Goal: Task Accomplishment & Management: Manage account settings

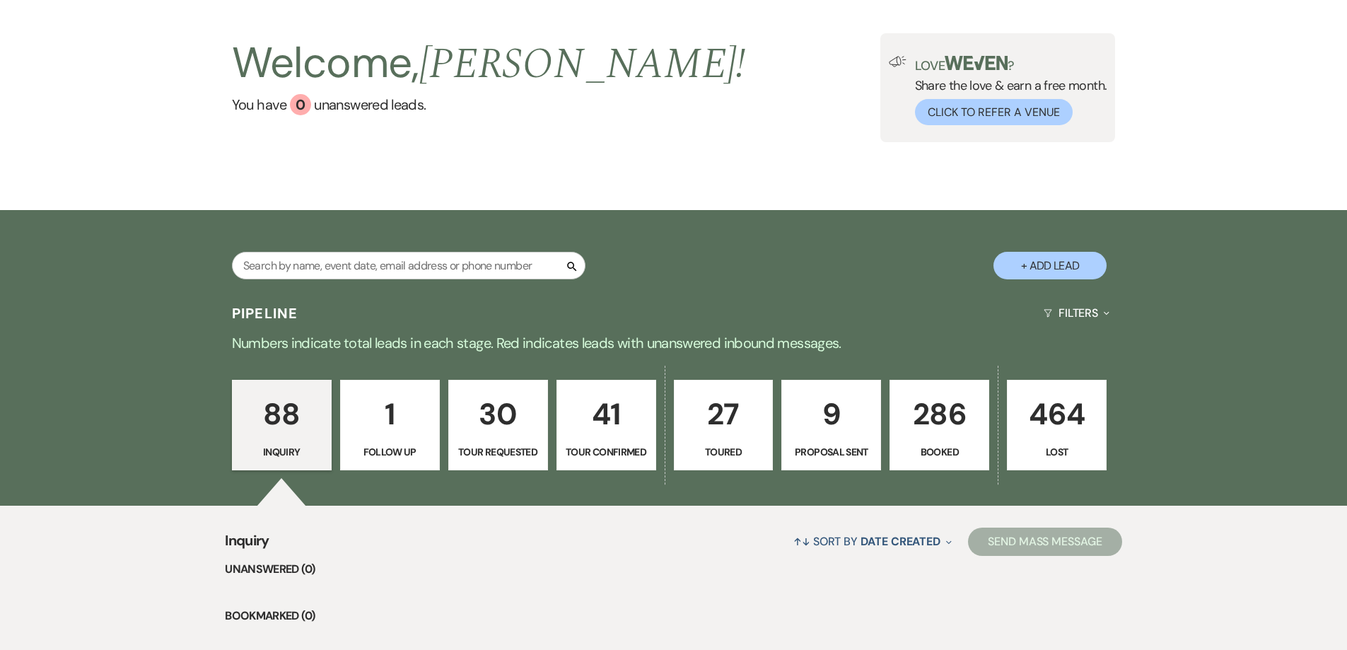
click at [837, 449] on p "Proposal Sent" at bounding box center [830, 452] width 81 height 16
select select "6"
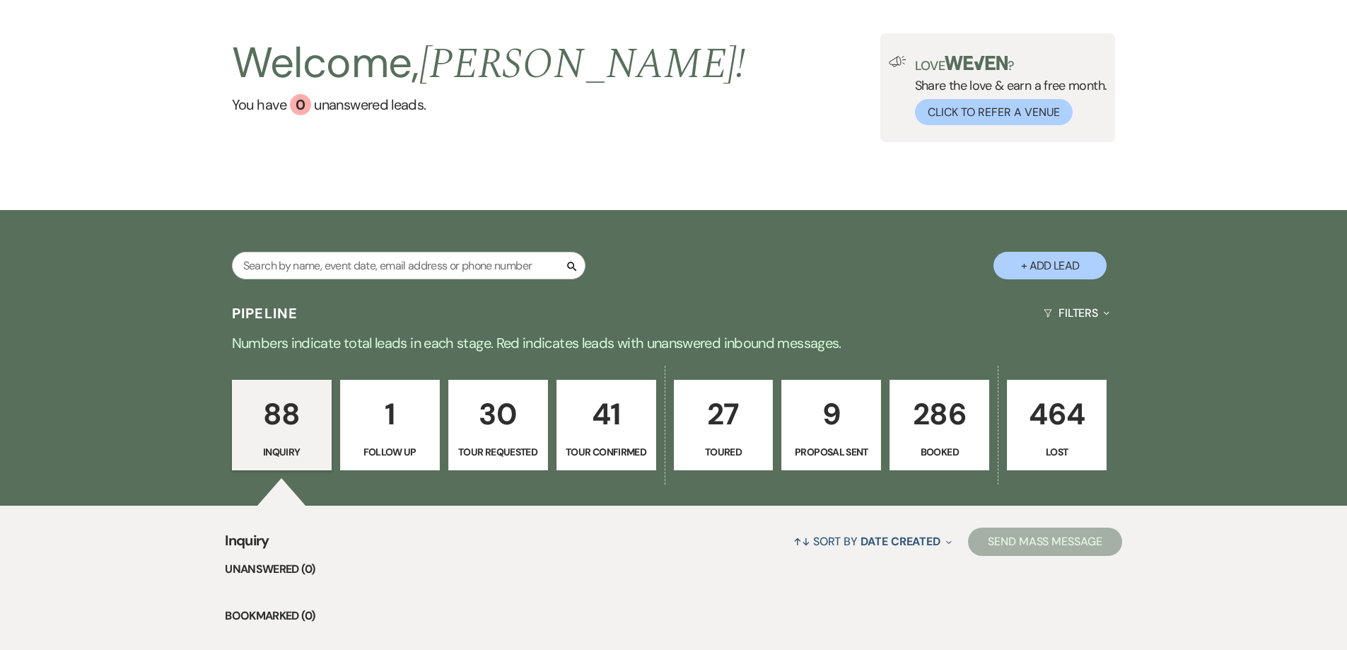
select select "6"
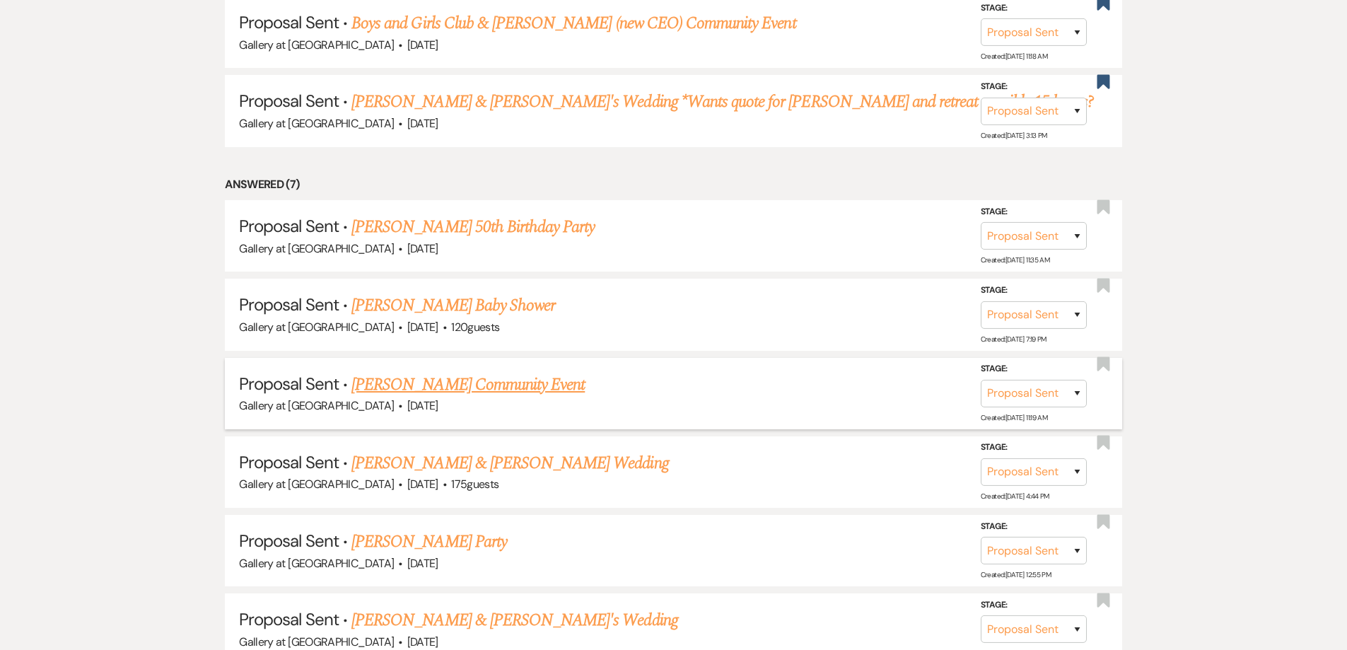
scroll to position [707, 0]
click at [477, 385] on link "[PERSON_NAME] Community Event" at bounding box center [467, 382] width 233 height 25
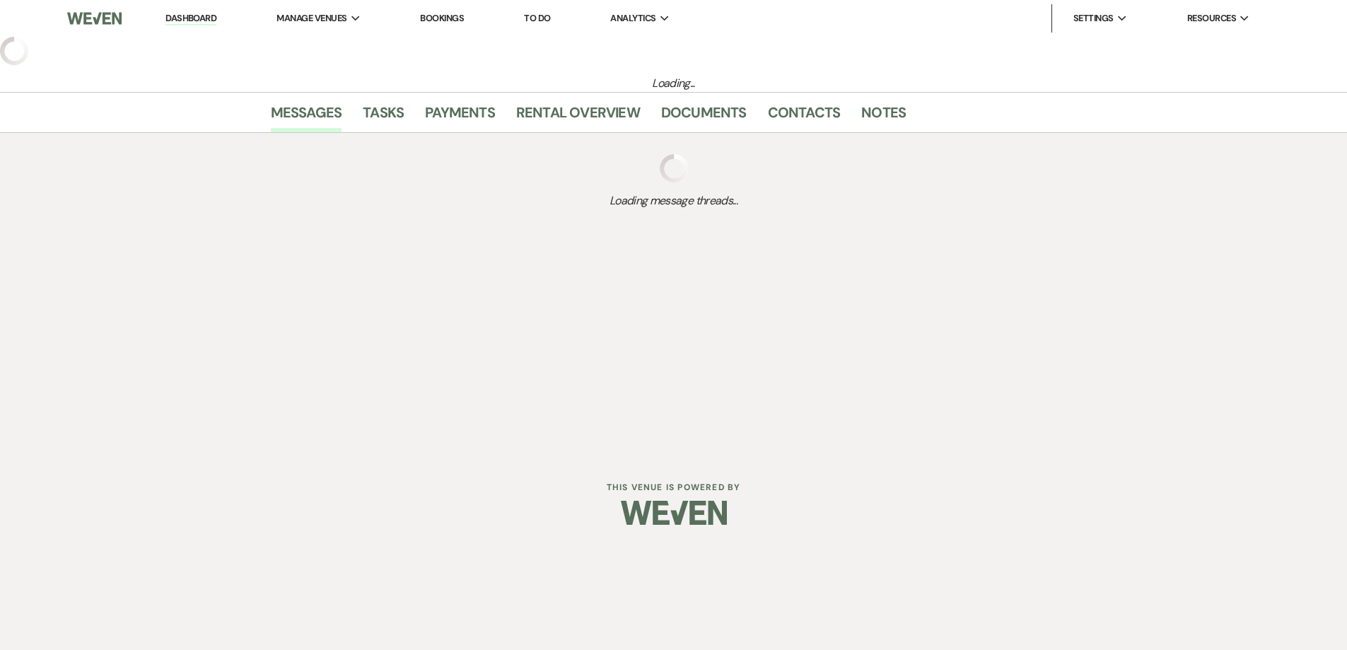
select select "6"
select select "7"
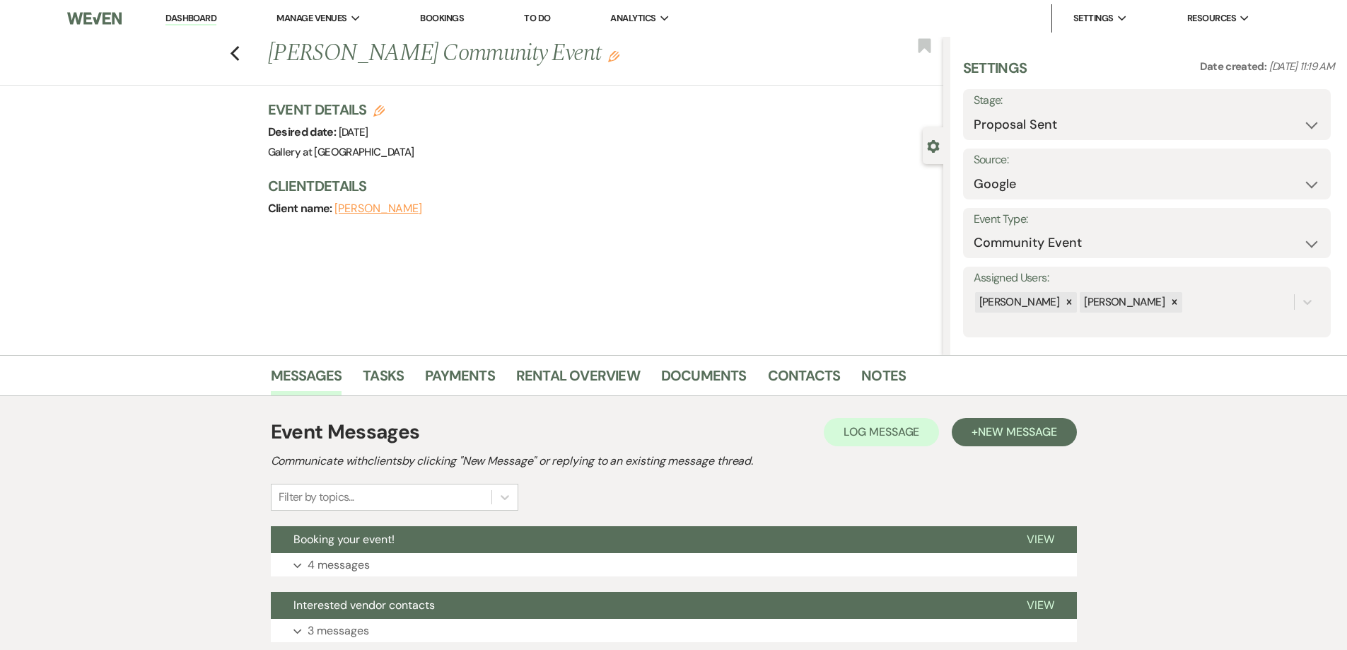
click at [1053, 105] on label "Stage:" at bounding box center [1146, 100] width 346 height 21
click at [1054, 127] on select "Inquiry Follow Up Tour Requested Tour Confirmed Toured Proposal Sent Booked Lost" at bounding box center [1146, 125] width 346 height 28
select select "8"
click at [973, 111] on select "Inquiry Follow Up Tour Requested Tour Confirmed Toured Proposal Sent Booked Lost" at bounding box center [1146, 125] width 346 height 28
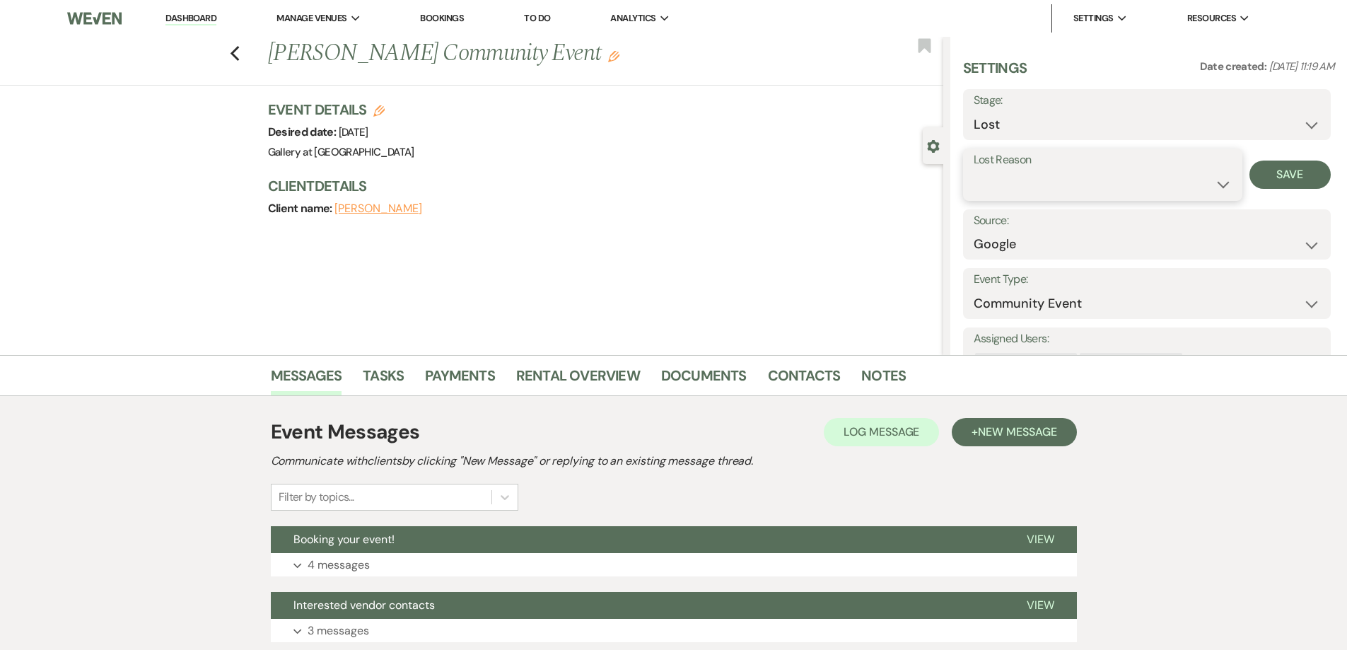
click at [1092, 185] on select "Booked Elsewhere Budget Date Unavailable No Response Not a Good Match Capacity …" at bounding box center [1102, 184] width 258 height 28
select select "7"
click at [973, 170] on select "Booked Elsewhere Budget Date Unavailable No Response Not a Good Match Capacity …" at bounding box center [1102, 184] width 258 height 28
click at [1282, 167] on button "Save" at bounding box center [1289, 174] width 81 height 28
click at [238, 55] on use "button" at bounding box center [234, 54] width 9 height 16
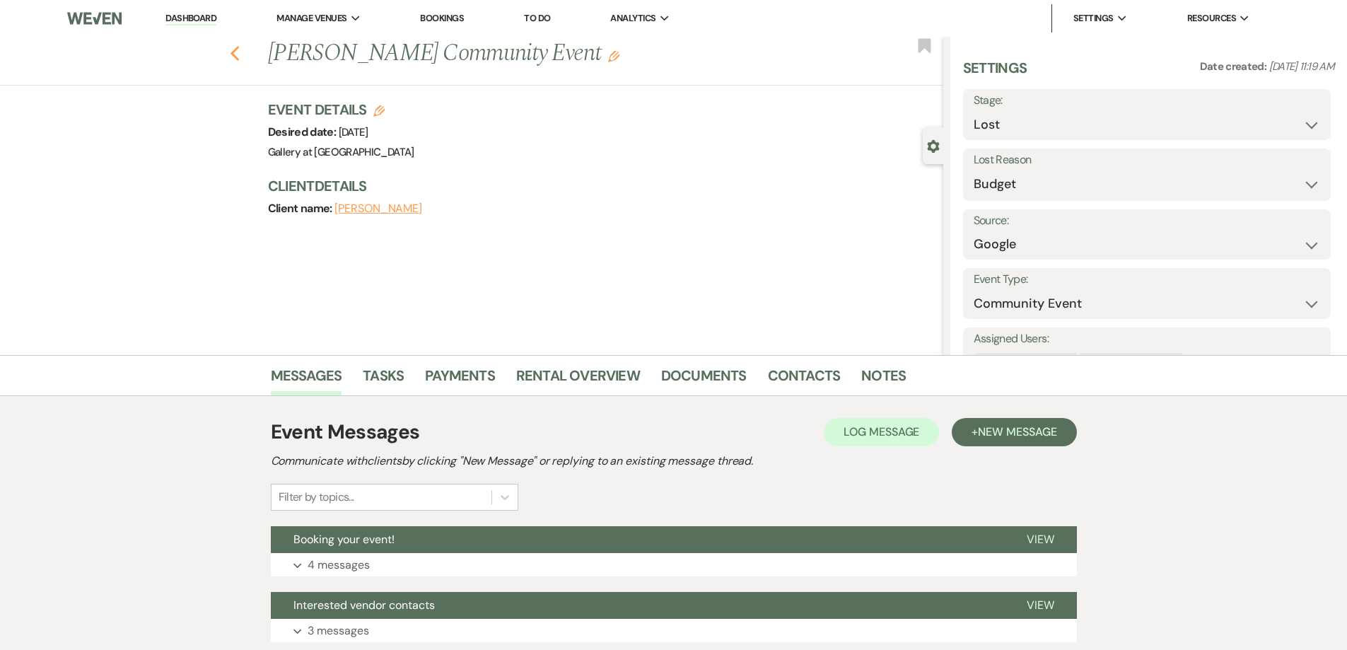
select select "6"
select select "8"
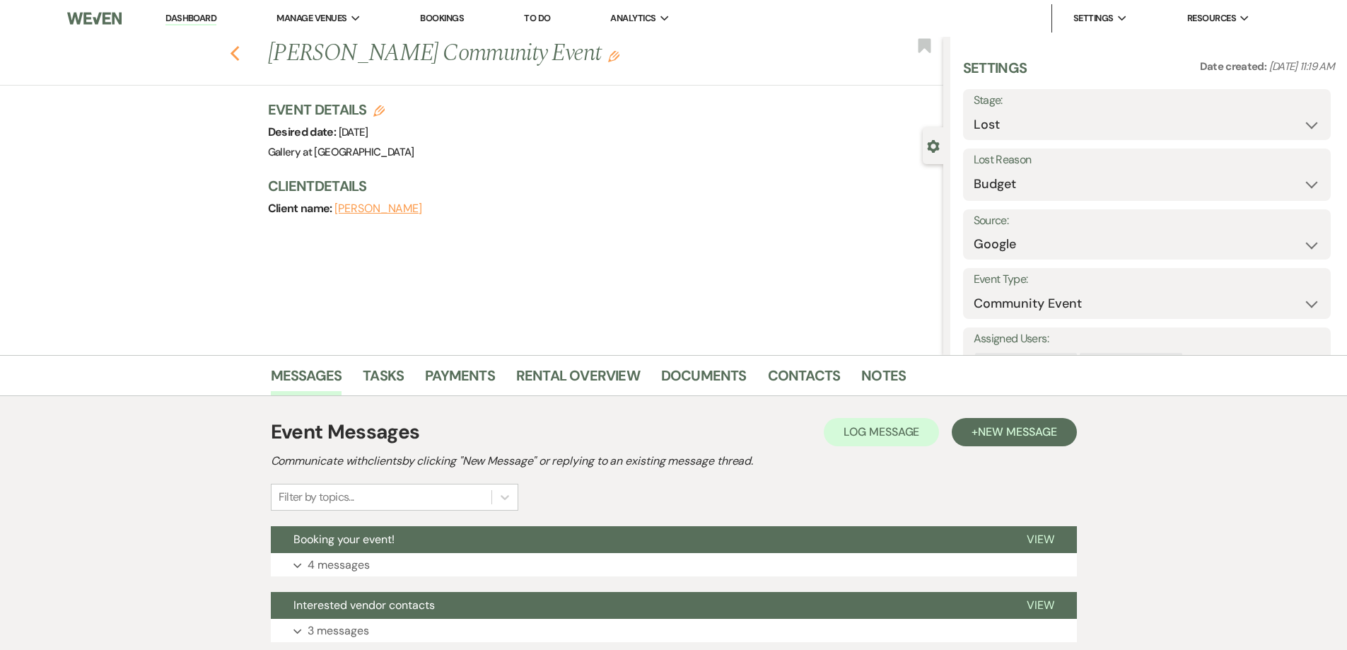
select select "7"
select select "6"
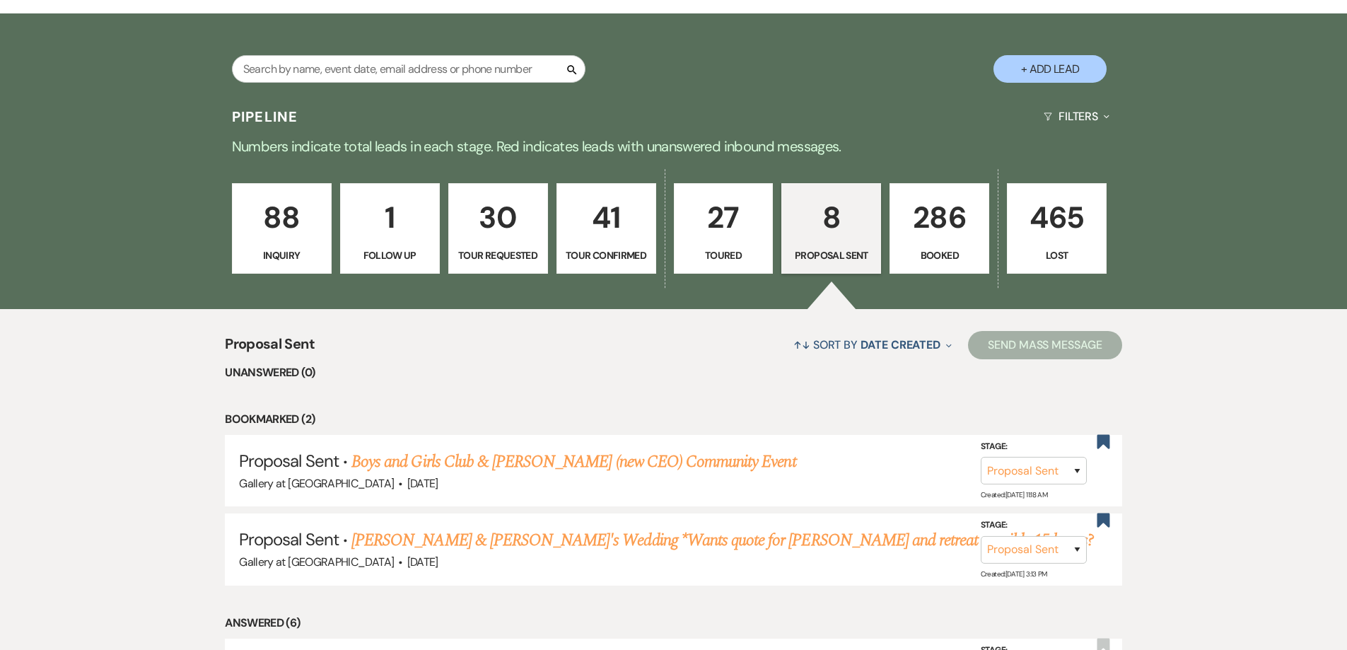
scroll to position [212, 0]
